Goal: Task Accomplishment & Management: Complete application form

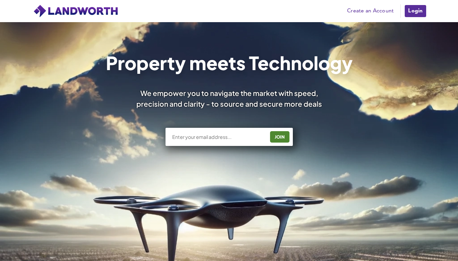
click at [366, 13] on link "Create an Account" at bounding box center [370, 11] width 53 height 10
click at [215, 136] on input "text" at bounding box center [219, 136] width 94 height 7
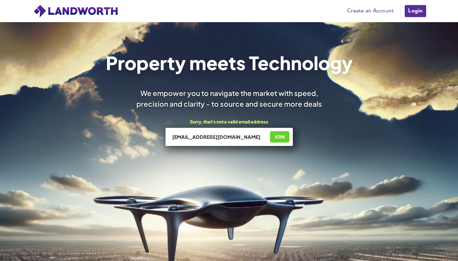
type input "simon@archwaycapitalpartners.co.uk"
click at [274, 134] on div "JOIN" at bounding box center [279, 136] width 15 height 11
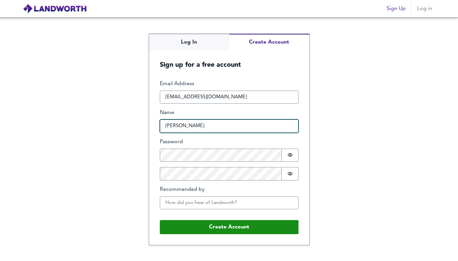
type input "[PERSON_NAME]"
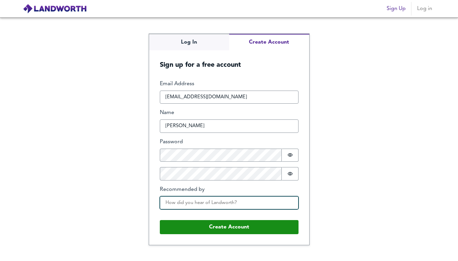
click at [188, 200] on input "Recommended by" at bounding box center [229, 202] width 139 height 13
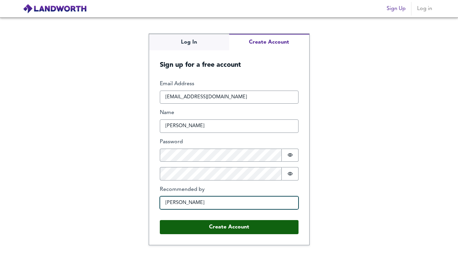
type input "[PERSON_NAME]"
click at [223, 221] on button "Create Account" at bounding box center [229, 227] width 139 height 14
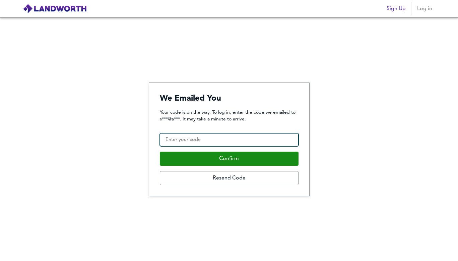
click at [229, 140] on input "Confirmation Code" at bounding box center [229, 139] width 139 height 13
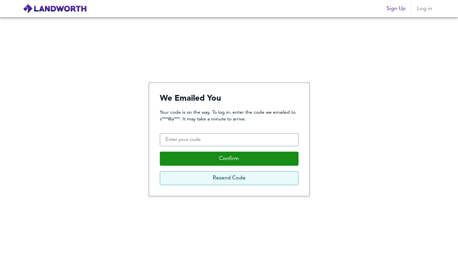
click at [225, 179] on button "Resend Code" at bounding box center [229, 178] width 139 height 14
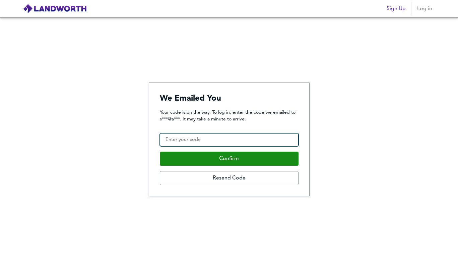
click at [242, 139] on input "Confirmation Code" at bounding box center [229, 139] width 139 height 13
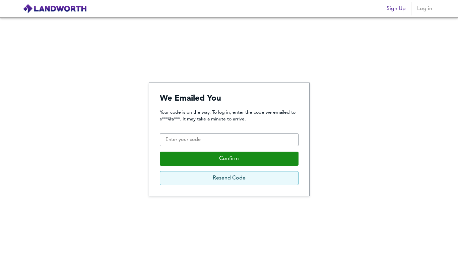
click at [195, 176] on button "Resend Code" at bounding box center [229, 178] width 139 height 14
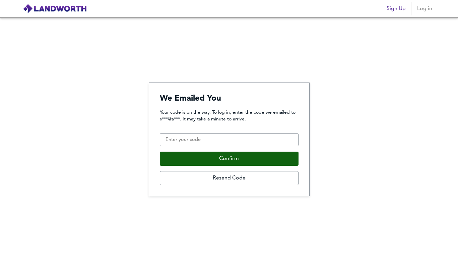
click at [213, 156] on button "Confirm" at bounding box center [229, 159] width 139 height 14
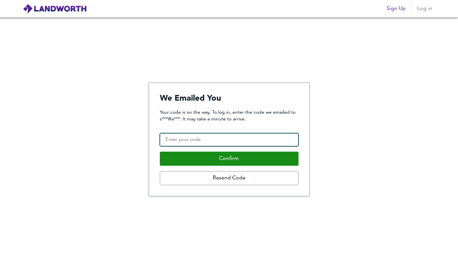
click at [165, 141] on input "Confirmation Code" at bounding box center [229, 139] width 139 height 13
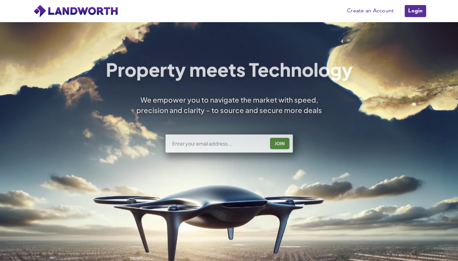
scroll to position [33, 0]
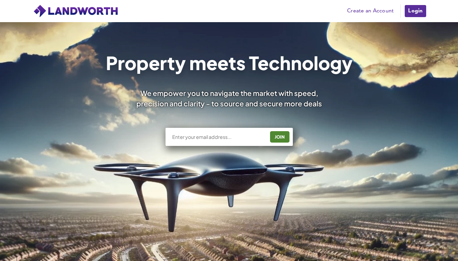
click at [213, 135] on input "text" at bounding box center [219, 136] width 94 height 7
type input "[EMAIL_ADDRESS][DOMAIN_NAME]"
click at [284, 106] on div "We empower you to navigate the market with speed, precision and clarity - to so…" at bounding box center [229, 98] width 204 height 21
click at [279, 138] on div "JOIN" at bounding box center [279, 136] width 15 height 11
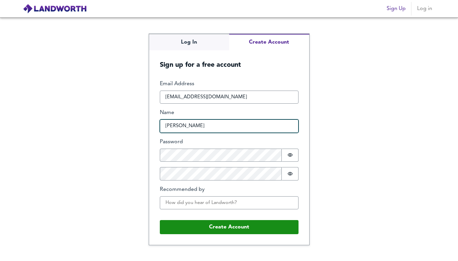
type input "[PERSON_NAME]"
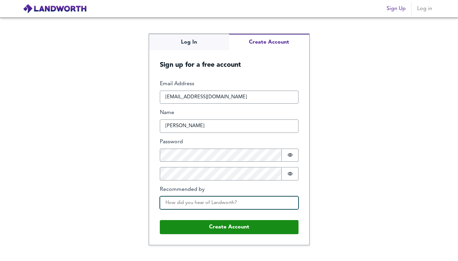
click at [201, 203] on input "Recommended by" at bounding box center [229, 202] width 139 height 13
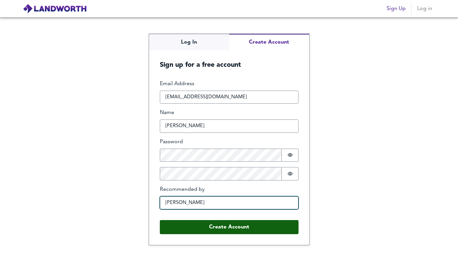
type input "[PERSON_NAME]"
click at [231, 226] on button "Create Account" at bounding box center [229, 227] width 139 height 14
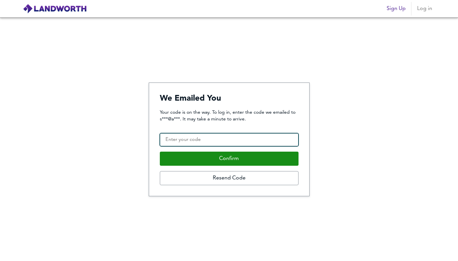
click at [210, 141] on input "Confirmation Code" at bounding box center [229, 139] width 139 height 13
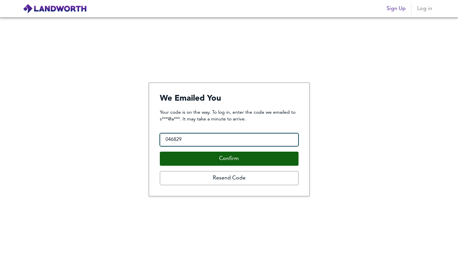
type input "046829"
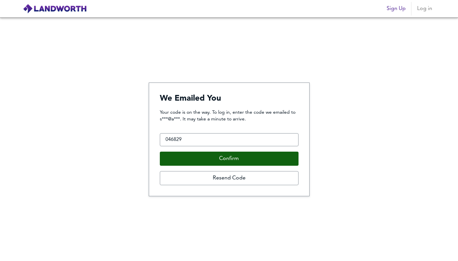
click at [219, 162] on button "Confirm" at bounding box center [229, 159] width 139 height 14
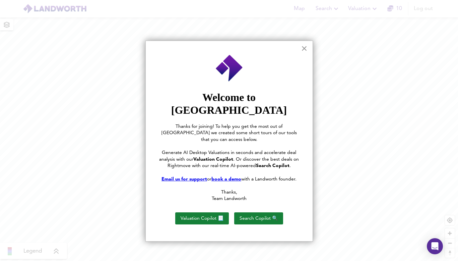
click at [304, 49] on button "×" at bounding box center [304, 48] width 6 height 11
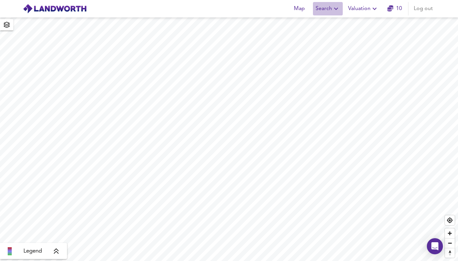
click at [329, 14] on button "Search" at bounding box center [328, 8] width 30 height 13
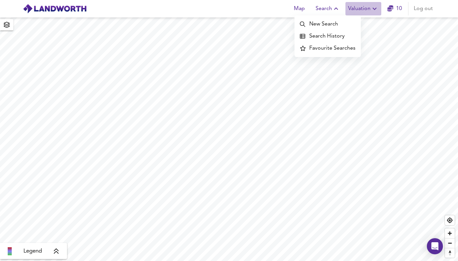
click at [367, 7] on span "Valuation" at bounding box center [363, 8] width 31 height 9
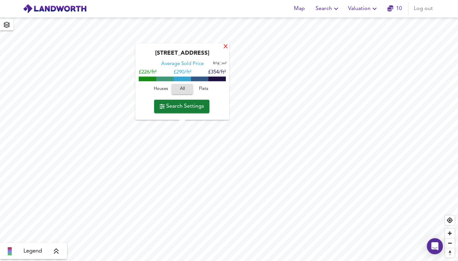
click at [225, 47] on div "X" at bounding box center [226, 47] width 6 height 6
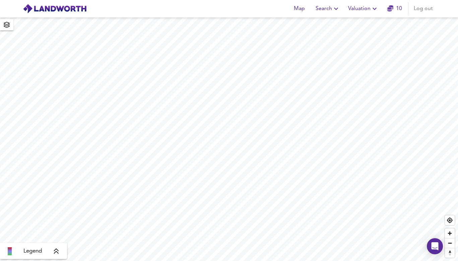
click at [335, 10] on icon "button" at bounding box center [336, 9] width 8 height 8
click at [327, 24] on li "New Search" at bounding box center [328, 24] width 66 height 12
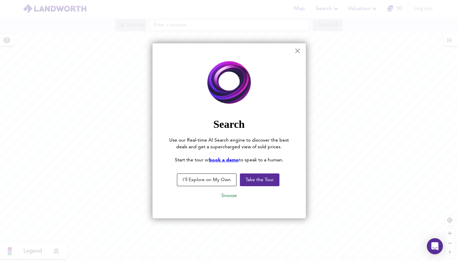
click at [207, 27] on div at bounding box center [229, 130] width 458 height 261
click at [220, 178] on button "I'll Explore on My Own" at bounding box center [207, 179] width 60 height 13
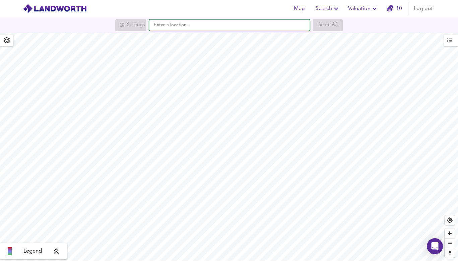
click at [274, 23] on input "text" at bounding box center [229, 24] width 161 height 11
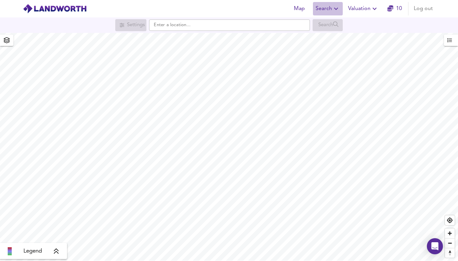
click at [328, 7] on span "Search" at bounding box center [328, 8] width 24 height 9
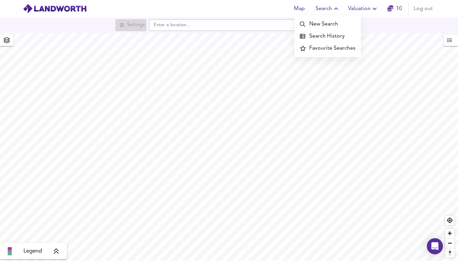
click at [262, 7] on div "Map Search New Search Search History Favourite Searches Valuation 10 Log out" at bounding box center [229, 8] width 429 height 17
